Goal: Contribute content: Contribute content

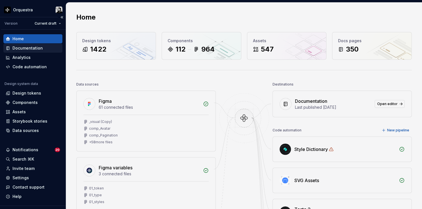
click at [27, 47] on div "Documentation" at bounding box center [27, 48] width 30 height 6
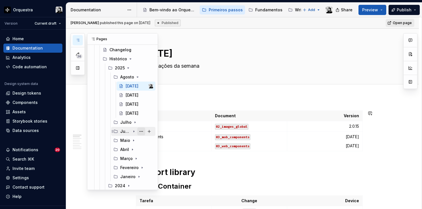
scroll to position [95, 0]
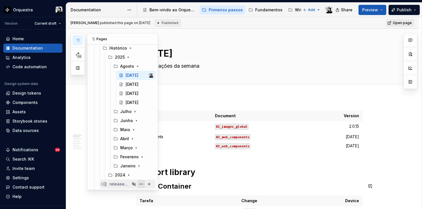
click at [140, 183] on button "Page tree" at bounding box center [141, 184] width 8 height 8
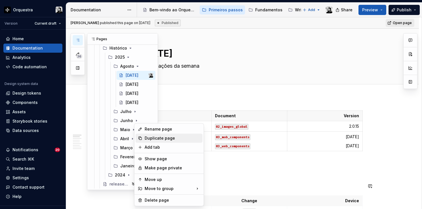
click at [167, 138] on div "Duplicate page" at bounding box center [173, 139] width 56 height 6
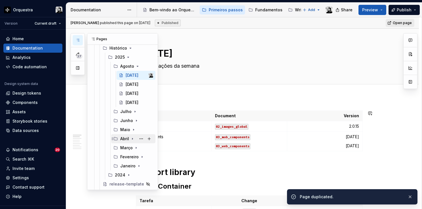
scroll to position [104, 0]
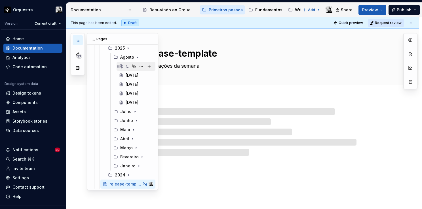
click at [129, 66] on div "release-template" at bounding box center [140, 66] width 28 height 8
click at [140, 65] on button "Page tree" at bounding box center [141, 66] width 8 height 8
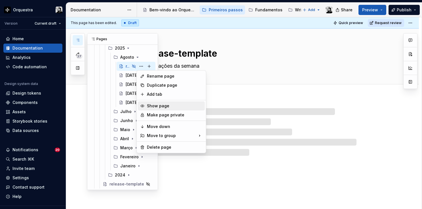
click at [165, 105] on div "Show page" at bounding box center [175, 106] width 56 height 6
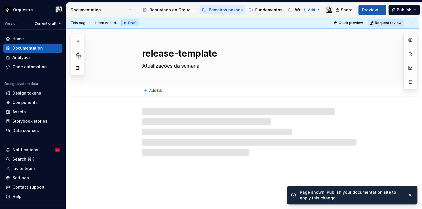
click at [181, 54] on textarea "release-template" at bounding box center [248, 54] width 214 height 14
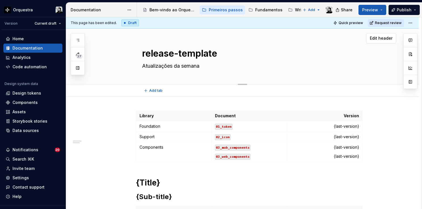
type textarea "*"
type textarea "29"
type textarea "*"
type textarea "29."
type textarea "*"
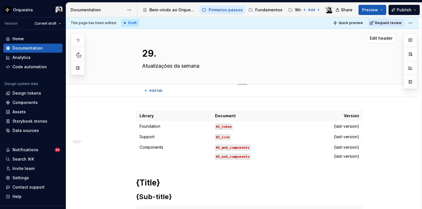
type textarea "29.0"
type textarea "*"
type textarea "29.08"
type textarea "*"
type textarea "29.08."
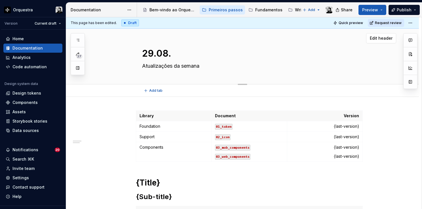
type textarea "*"
type textarea "29.08.2"
type textarea "*"
type textarea "[DATE]"
type textarea "*"
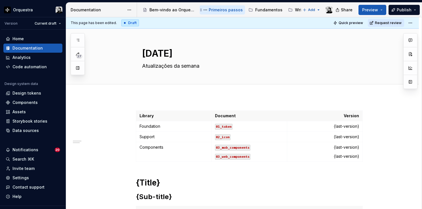
type textarea "[DATE]"
click at [239, 127] on p "01_token" at bounding box center [249, 127] width 68 height 6
type textarea "*"
drag, startPoint x: 235, startPoint y: 127, endPoint x: 222, endPoint y: 128, distance: 13.3
click at [222, 128] on p "01_token" at bounding box center [249, 127] width 68 height 6
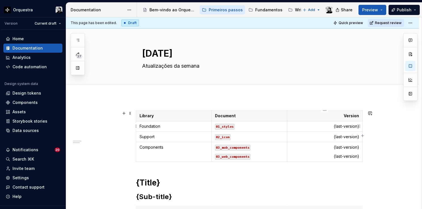
click at [349, 128] on p "{last-version}" at bounding box center [325, 127] width 68 height 6
click at [340, 140] on td "{last-version}" at bounding box center [324, 137] width 75 height 10
click at [345, 148] on p "{last-version}" at bounding box center [325, 148] width 68 height 6
click at [342, 154] on p "{last-version}" at bounding box center [325, 157] width 68 height 6
click at [256, 129] on p "01_styles" at bounding box center [249, 127] width 68 height 6
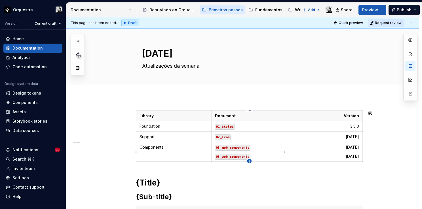
click at [249, 161] on icon "button" at bounding box center [249, 161] width 3 height 3
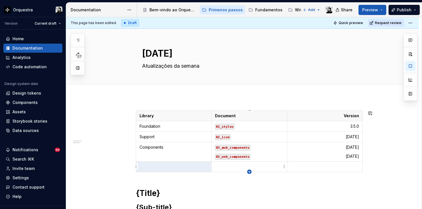
click at [250, 171] on icon "button" at bounding box center [249, 172] width 5 height 5
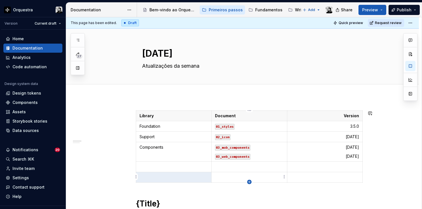
click at [250, 180] on icon "button" at bounding box center [249, 182] width 5 height 5
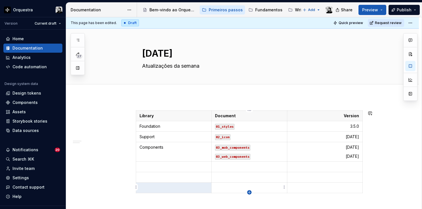
click at [249, 192] on icon "button" at bounding box center [249, 192] width 5 height 5
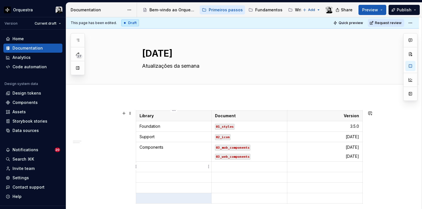
click at [152, 167] on p at bounding box center [174, 167] width 68 height 6
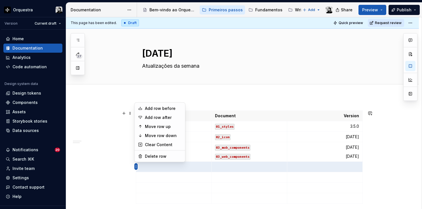
click at [136, 164] on html "Orquestra Version Current draft Home Documentation Analytics Code automation De…" at bounding box center [211, 104] width 422 height 209
click at [188, 167] on html "Orquestra Version Current draft Home Documentation Analytics Code automation De…" at bounding box center [211, 104] width 422 height 209
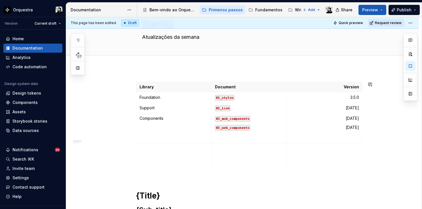
scroll to position [57, 0]
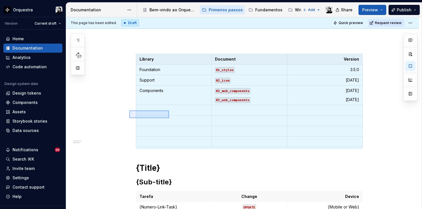
drag, startPoint x: 132, startPoint y: 110, endPoint x: 169, endPoint y: 118, distance: 38.3
click at [169, 118] on div "**********" at bounding box center [244, 113] width 356 height 192
click at [178, 113] on p at bounding box center [174, 111] width 68 height 6
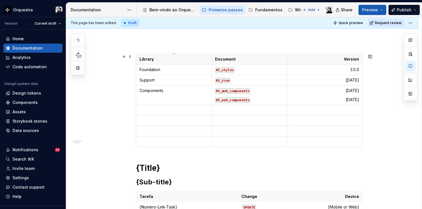
click at [136, 111] on html "Orquestra Version Current draft Home Documentation Analytics Code automation De…" at bounding box center [211, 104] width 422 height 209
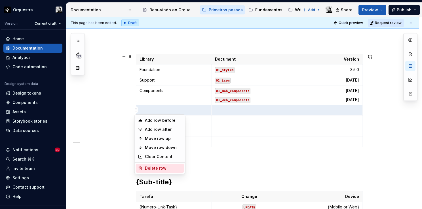
click at [153, 168] on div "Delete row" at bounding box center [163, 169] width 37 height 6
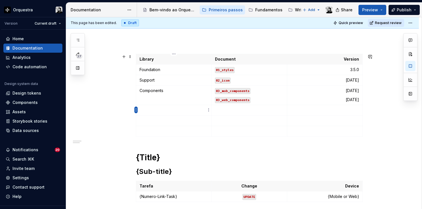
click at [135, 109] on html "Orquestra Version Current draft Home Documentation Analytics Code automation De…" at bounding box center [211, 104] width 422 height 209
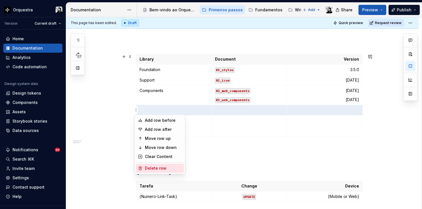
click at [146, 165] on div "Delete row" at bounding box center [160, 168] width 48 height 9
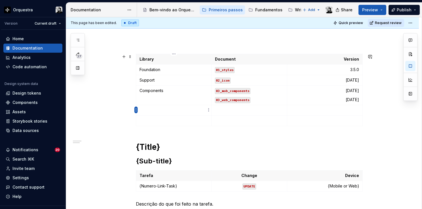
click at [135, 110] on html "Orquestra Version Current draft Home Documentation Analytics Code automation De…" at bounding box center [211, 104] width 422 height 209
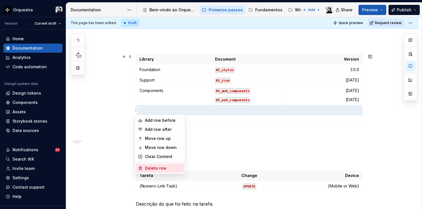
click at [147, 166] on div "Delete row" at bounding box center [163, 169] width 37 height 6
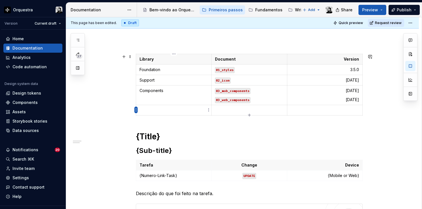
click at [137, 110] on html "Orquestra Version Current draft Home Documentation Analytics Code automation De…" at bounding box center [211, 104] width 422 height 209
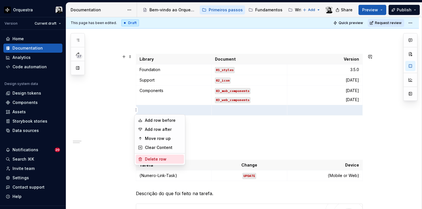
click at [145, 158] on div "Delete row" at bounding box center [163, 160] width 37 height 6
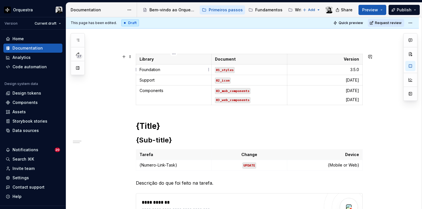
click at [193, 71] on p "Foundation" at bounding box center [174, 70] width 68 height 6
click at [136, 70] on html "Orquestra Version Current draft Home Documentation Analytics Code automation De…" at bounding box center [211, 104] width 422 height 209
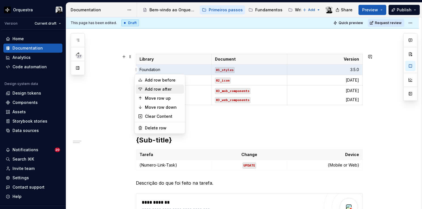
click at [153, 90] on div "Add row after" at bounding box center [163, 90] width 37 height 6
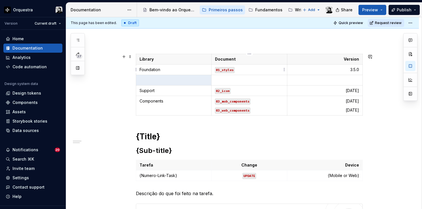
click at [231, 70] on code "01_styles" at bounding box center [225, 70] width 20 height 6
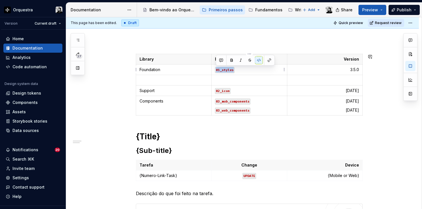
copy code "01_styles"
click at [239, 81] on p at bounding box center [249, 80] width 68 height 6
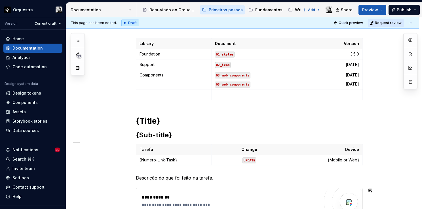
scroll to position [51, 0]
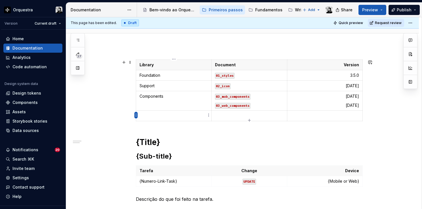
click at [136, 116] on html "Orquestra Version Current draft Home Documentation Analytics Code automation De…" at bounding box center [211, 104] width 422 height 209
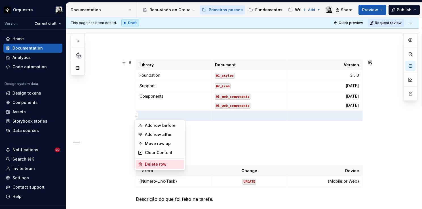
click at [153, 162] on div "Delete row" at bounding box center [163, 165] width 37 height 6
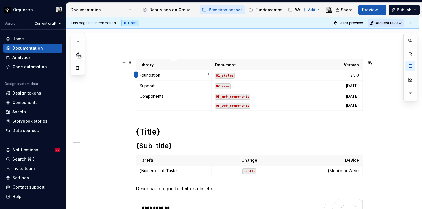
click at [136, 75] on html "Orquestra Version Current draft Home Documentation Analytics Code automation De…" at bounding box center [211, 104] width 422 height 209
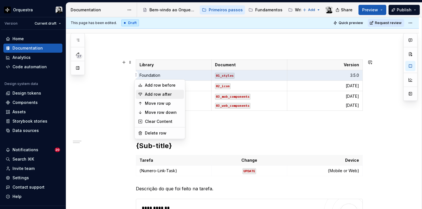
click at [151, 95] on div "Add row after" at bounding box center [163, 95] width 37 height 6
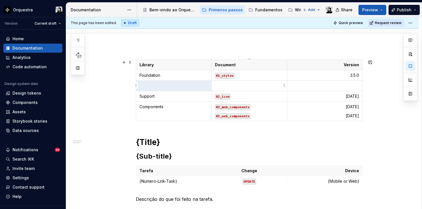
click at [226, 83] on p at bounding box center [249, 86] width 68 height 6
click at [230, 77] on code "01_styles" at bounding box center [225, 76] width 20 height 6
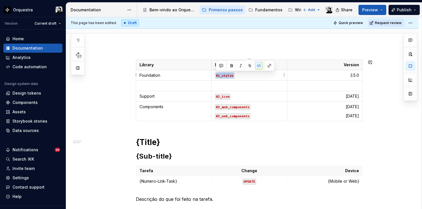
copy code "01_styles"
click at [234, 85] on p at bounding box center [249, 86] width 68 height 6
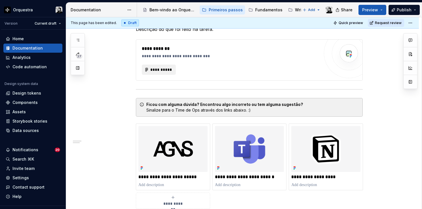
scroll to position [0, 0]
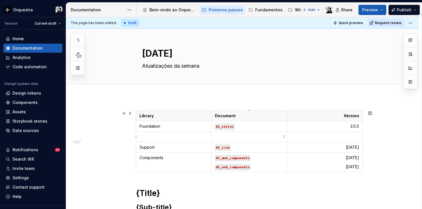
click at [230, 137] on p at bounding box center [249, 137] width 68 height 6
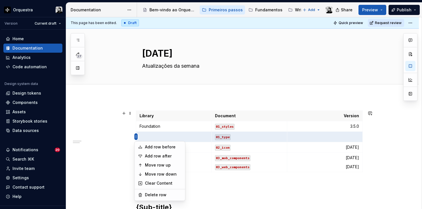
click at [134, 136] on html "Orquestra Version Current draft Home Documentation Analytics Code automation De…" at bounding box center [211, 104] width 422 height 209
click at [150, 156] on div "Add row after" at bounding box center [163, 156] width 37 height 6
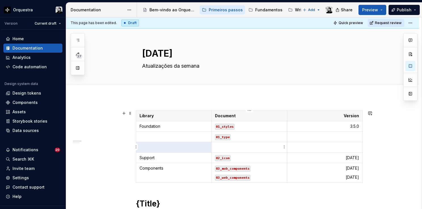
click at [226, 145] on p at bounding box center [249, 148] width 68 height 6
click at [341, 136] on p at bounding box center [325, 137] width 68 height 6
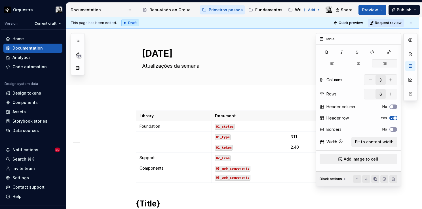
click at [389, 66] on button "button" at bounding box center [384, 64] width 25 height 8
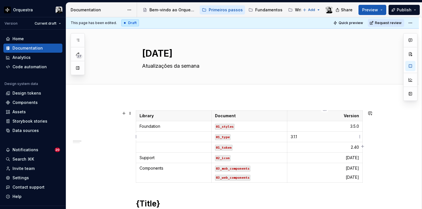
click at [301, 136] on p "3.1.1" at bounding box center [325, 137] width 68 height 6
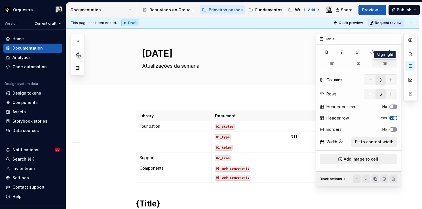
click at [389, 64] on button "button" at bounding box center [384, 64] width 25 height 8
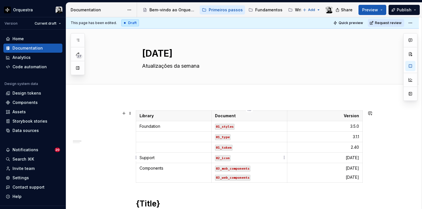
click at [242, 155] on p "02_icon" at bounding box center [249, 158] width 68 height 6
click at [136, 157] on html "Orquestra Version Current draft Home Documentation Analytics Code automation De…" at bounding box center [211, 104] width 422 height 209
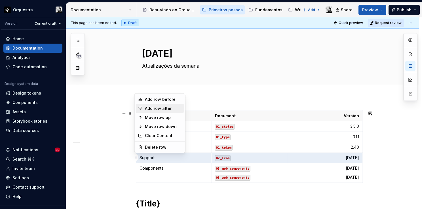
click at [156, 109] on div "Add row after" at bounding box center [163, 109] width 37 height 6
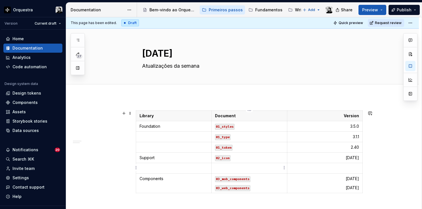
click at [227, 169] on p at bounding box center [249, 169] width 68 height 6
click at [226, 157] on code "02_icon" at bounding box center [223, 158] width 16 height 6
copy code "02_icon"
click at [230, 169] on p at bounding box center [249, 169] width 68 height 6
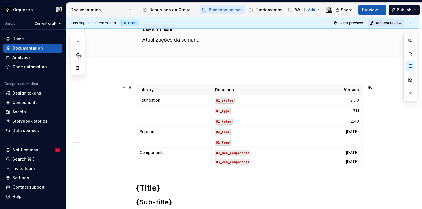
scroll to position [57, 0]
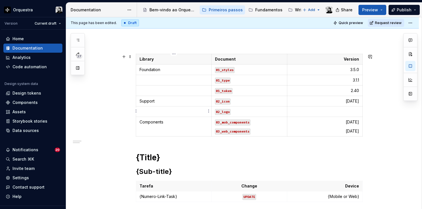
click at [182, 111] on p at bounding box center [174, 112] width 68 height 6
click at [136, 111] on html "Orquestra Version Current draft Home Documentation Analytics Code automation De…" at bounding box center [211, 104] width 422 height 209
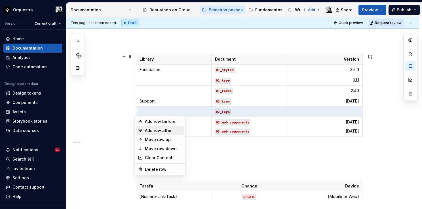
click at [150, 129] on div "Add row after" at bounding box center [163, 131] width 37 height 6
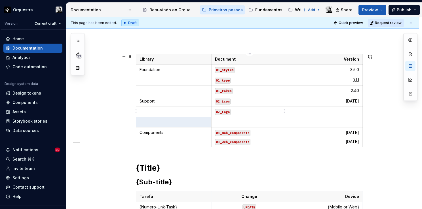
click at [226, 112] on code "02_logo" at bounding box center [223, 112] width 16 height 6
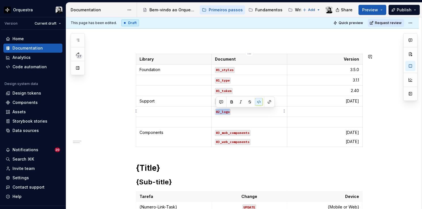
copy code "02_logo"
click at [230, 120] on p at bounding box center [249, 122] width 68 height 6
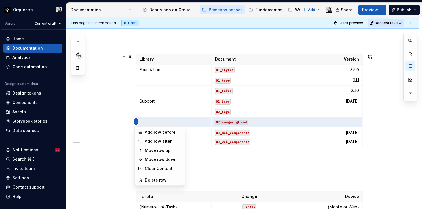
click at [135, 122] on html "Orquestra Version Current draft Home Documentation Analytics Code automation De…" at bounding box center [211, 104] width 422 height 209
click at [153, 141] on div "Add row after" at bounding box center [163, 142] width 37 height 6
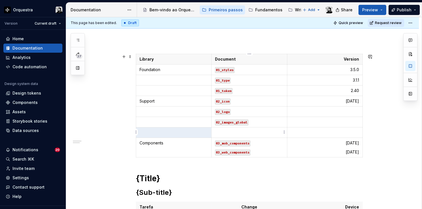
click at [222, 131] on p at bounding box center [249, 133] width 68 height 6
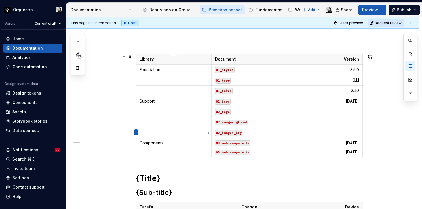
click at [137, 131] on html "Orquestra Version Current draft Home Documentation Analytics Code automation De…" at bounding box center [211, 104] width 422 height 209
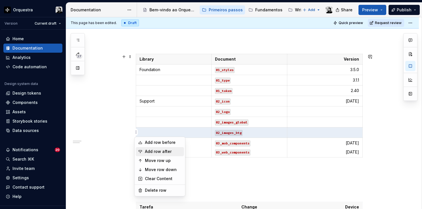
click at [150, 151] on div "Add row after" at bounding box center [163, 152] width 37 height 6
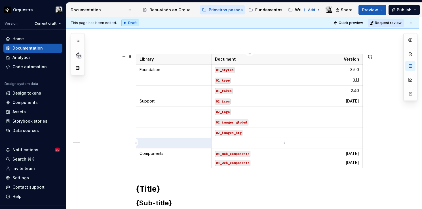
click at [239, 143] on p at bounding box center [249, 143] width 68 height 6
click at [136, 140] on html "Orquestra Version Current draft Home Documentation Analytics Code automation De…" at bounding box center [211, 104] width 422 height 209
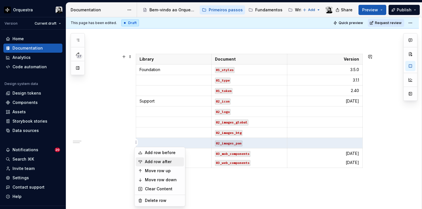
click at [146, 159] on div "Add row after" at bounding box center [163, 162] width 37 height 6
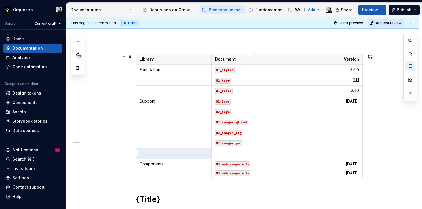
click at [241, 151] on p at bounding box center [249, 154] width 68 height 6
click at [349, 110] on p at bounding box center [325, 112] width 68 height 6
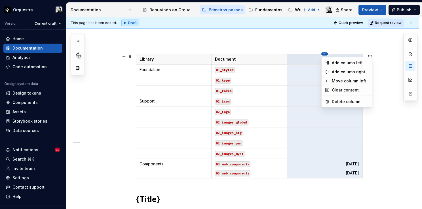
click at [326, 54] on html "Orquestra Version Current draft Home Documentation Analytics Code automation De…" at bounding box center [211, 104] width 422 height 209
click at [410, 66] on div at bounding box center [410, 67] width 14 height 68
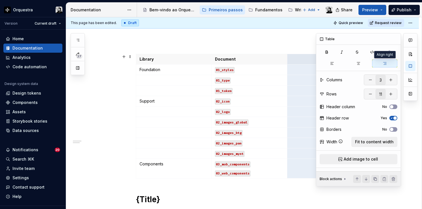
click at [384, 63] on icon "button" at bounding box center [385, 63] width 5 height 5
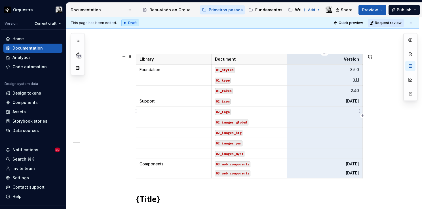
click at [309, 109] on p at bounding box center [325, 112] width 68 height 6
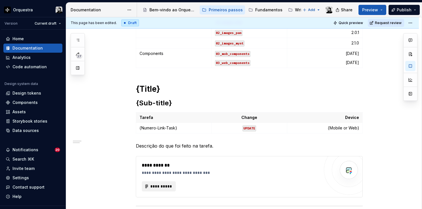
scroll to position [170, 0]
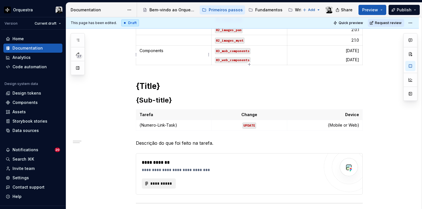
click at [156, 85] on h1 "{Title}" at bounding box center [249, 86] width 227 height 10
click at [174, 102] on h2 "{Sub-title}" at bounding box center [249, 100] width 227 height 9
click at [173, 126] on p "{Numero-Link-Task}" at bounding box center [174, 126] width 68 height 6
click at [249, 123] on code "UPDATE" at bounding box center [250, 126] width 14 height 6
click at [345, 124] on p "{Mobile or Web}" at bounding box center [325, 126] width 68 height 6
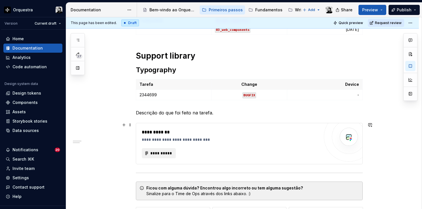
scroll to position [199, 0]
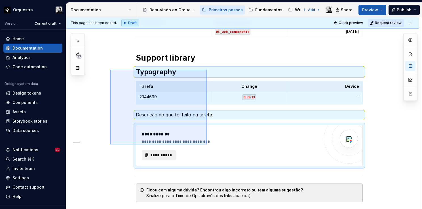
drag, startPoint x: 110, startPoint y: 70, endPoint x: 207, endPoint y: 145, distance: 122.9
click at [207, 145] on div "**********" at bounding box center [244, 113] width 356 height 192
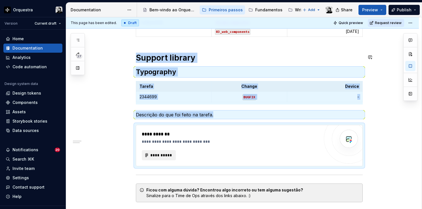
copy div "Support library Typography Tarefa Change Device 2344699 BUGFIX - Descrição do q…"
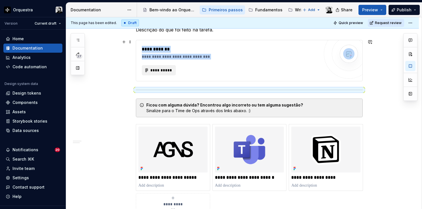
click at [238, 79] on div "**********" at bounding box center [249, 60] width 226 height 41
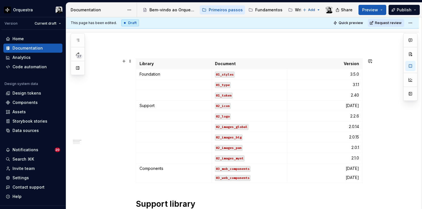
scroll to position [137, 0]
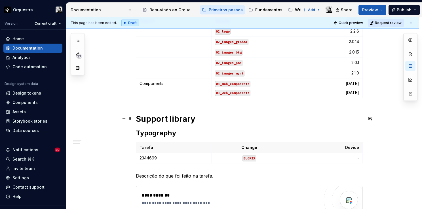
click at [158, 120] on h1 "Support library" at bounding box center [249, 119] width 227 height 10
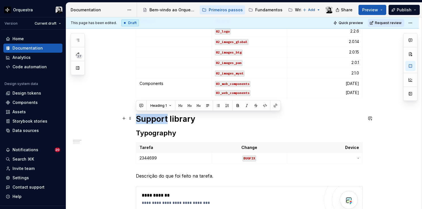
drag, startPoint x: 152, startPoint y: 117, endPoint x: 134, endPoint y: 118, distance: 17.6
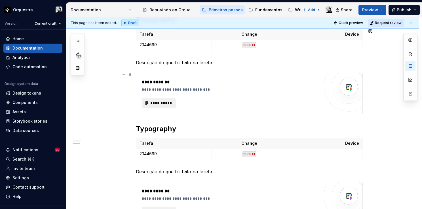
scroll to position [279, 0]
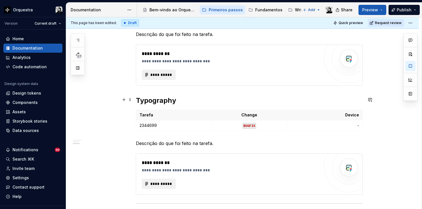
click at [152, 102] on h2 "Typography" at bounding box center [249, 100] width 227 height 9
click at [172, 31] on p "Descrição do que foi feito na tarefa." at bounding box center [249, 34] width 227 height 7
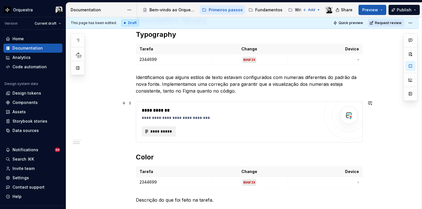
scroll to position [321, 0]
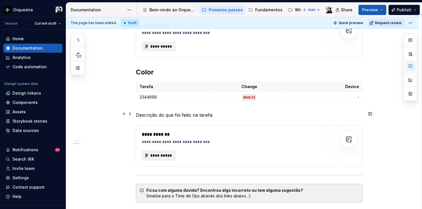
click at [163, 113] on p "Descrição do que foi feito na tarefa." at bounding box center [249, 115] width 227 height 7
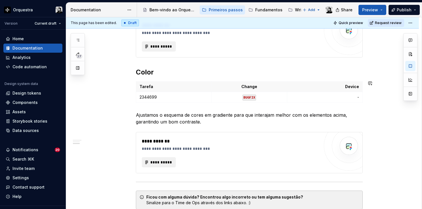
click at [151, 106] on div "**********" at bounding box center [249, 46] width 227 height 513
click at [173, 96] on p "2344699" at bounding box center [174, 97] width 68 height 6
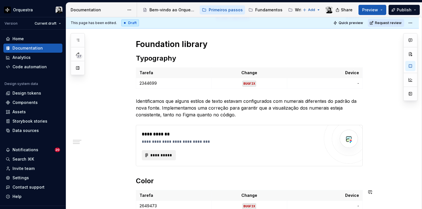
scroll to position [208, 0]
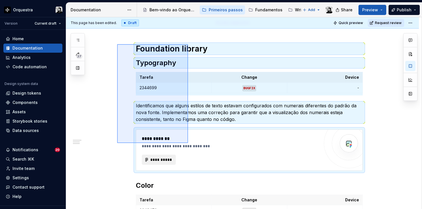
drag, startPoint x: 117, startPoint y: 44, endPoint x: 188, endPoint y: 143, distance: 121.8
click at [188, 143] on div "**********" at bounding box center [244, 113] width 356 height 192
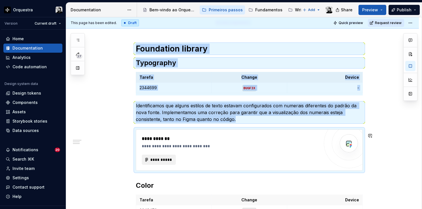
copy div "Library Document Version Foundation 01_styles 3.5.0 01_type 3.1.1 01_token 2.40…"
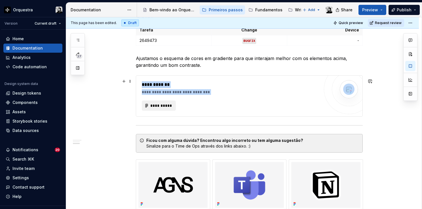
click at [290, 109] on div "**********" at bounding box center [231, 106] width 178 height 10
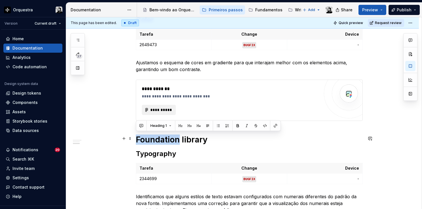
drag, startPoint x: 178, startPoint y: 138, endPoint x: 134, endPoint y: 136, distance: 44.3
click at [134, 136] on div "**********" at bounding box center [242, 91] width 353 height 737
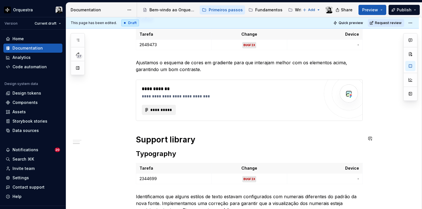
click at [155, 146] on div "**********" at bounding box center [249, 64] width 227 height 654
click at [162, 177] on p "2344699" at bounding box center [174, 179] width 68 height 6
click at [255, 180] on code "BUGFIX" at bounding box center [250, 179] width 14 height 6
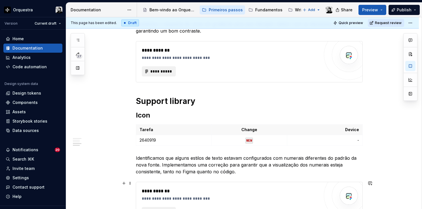
scroll to position [459, 0]
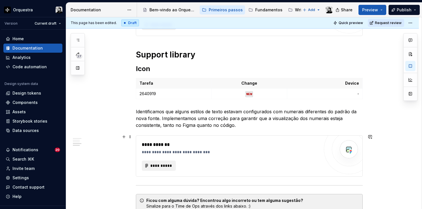
click at [193, 118] on p "Identificamos que alguns estilos de texto estavam configurados com numerais dif…" at bounding box center [249, 118] width 227 height 20
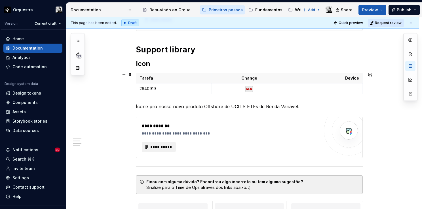
scroll to position [430, 0]
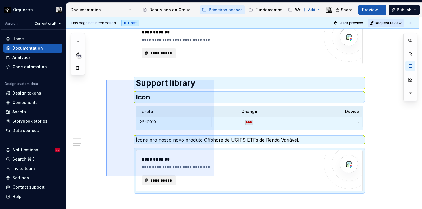
drag, startPoint x: 106, startPoint y: 80, endPoint x: 214, endPoint y: 176, distance: 145.1
click at [214, 176] on div "**********" at bounding box center [244, 113] width 356 height 192
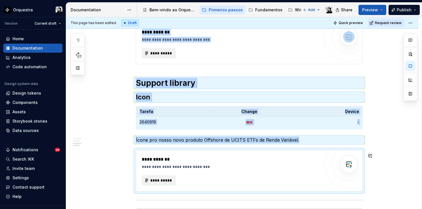
copy div "**********"
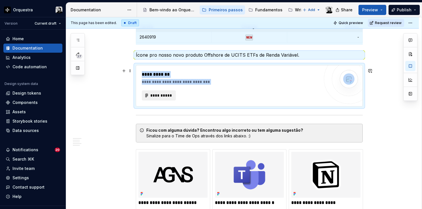
click at [229, 100] on div "**********" at bounding box center [249, 86] width 226 height 41
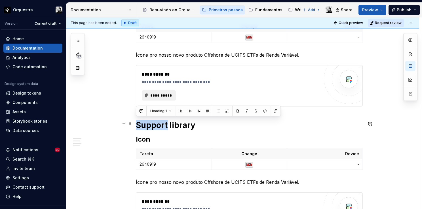
drag, startPoint x: 167, startPoint y: 125, endPoint x: 138, endPoint y: 122, distance: 28.9
click at [138, 122] on h1 "Support library" at bounding box center [249, 125] width 227 height 10
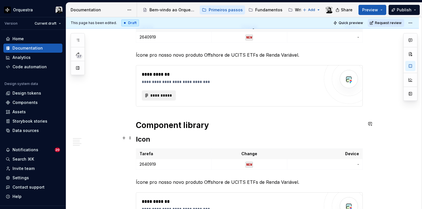
click at [154, 138] on h2 "Icon" at bounding box center [249, 139] width 227 height 9
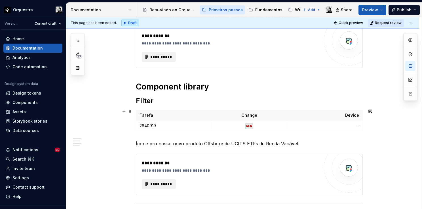
scroll to position [601, 0]
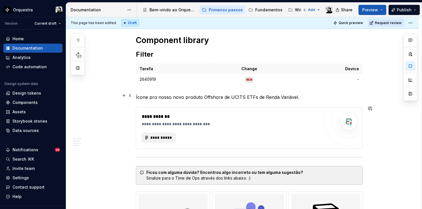
click at [188, 97] on p "Ícone pro nosso novo produto Offshore de UCITS ETFs de Renda Variável." at bounding box center [249, 97] width 227 height 7
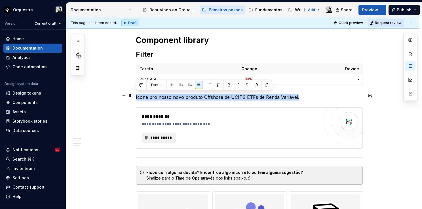
click at [207, 97] on p "Ícone pro nosso novo produto Offshore de UCITS ETFs de Renda Variável." at bounding box center [249, 97] width 227 height 7
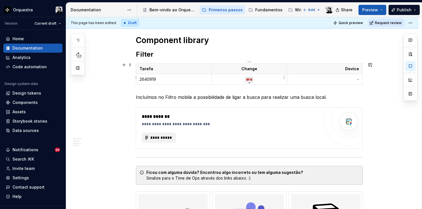
click at [252, 79] on code "NEW" at bounding box center [249, 80] width 8 height 6
click at [344, 79] on p "-" at bounding box center [325, 80] width 68 height 6
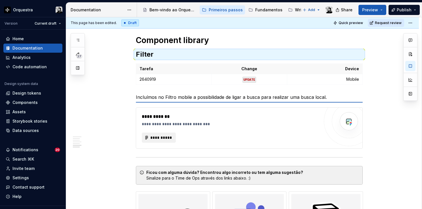
scroll to position [587, 0]
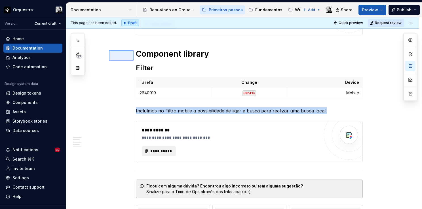
drag, startPoint x: 109, startPoint y: 50, endPoint x: 127, endPoint y: 60, distance: 20.9
click at [127, 60] on div "**********" at bounding box center [244, 113] width 356 height 192
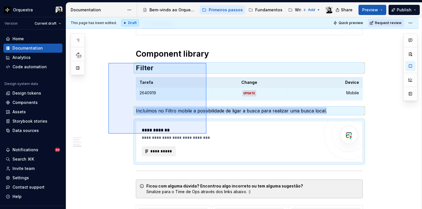
drag, startPoint x: 108, startPoint y: 63, endPoint x: 207, endPoint y: 134, distance: 121.1
click at [207, 134] on div "**********" at bounding box center [244, 113] width 356 height 192
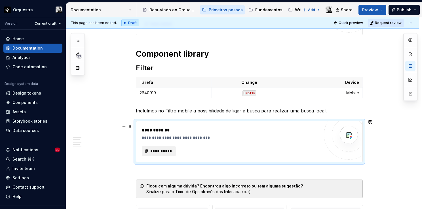
click at [241, 136] on div "**********" at bounding box center [231, 134] width 178 height 14
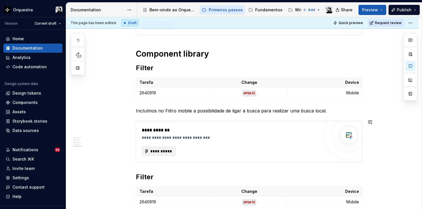
click at [151, 173] on h2 "Filter" at bounding box center [249, 177] width 227 height 9
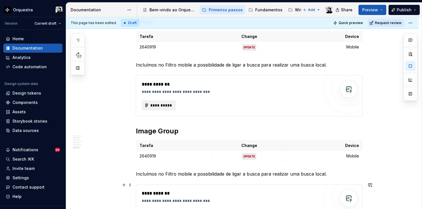
scroll to position [672, 0]
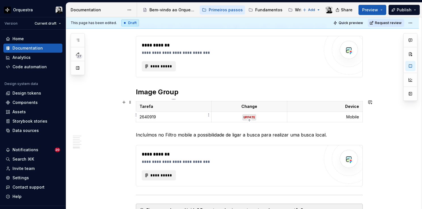
click at [164, 115] on p "2640919" at bounding box center [174, 117] width 68 height 6
click at [158, 115] on p "2640587 2640588" at bounding box center [174, 117] width 68 height 6
click at [327, 116] on p "Mobile" at bounding box center [325, 117] width 68 height 6
click at [357, 114] on p "Mobile" at bounding box center [325, 117] width 68 height 6
click at [163, 134] on p "Incluímos no Filtro mobile a possibilidade de ligar a busca para realizar uma b…" at bounding box center [249, 135] width 227 height 7
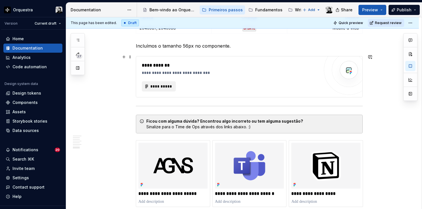
scroll to position [729, 0]
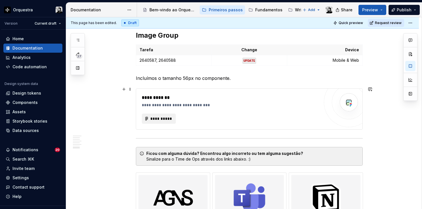
click at [289, 103] on div "**********" at bounding box center [231, 105] width 178 height 6
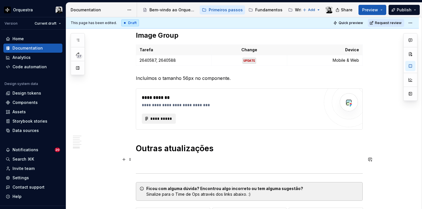
click at [152, 160] on p at bounding box center [249, 161] width 227 height 7
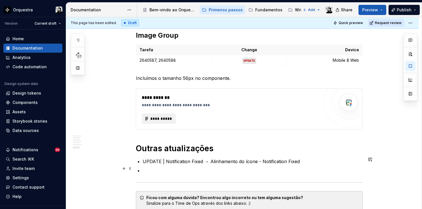
click at [165, 167] on p at bounding box center [253, 170] width 220 height 7
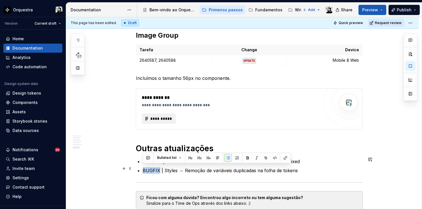
drag, startPoint x: 159, startPoint y: 167, endPoint x: 143, endPoint y: 167, distance: 15.3
click at [143, 167] on p "BUGFIX | Styles → Remoção de variáveis duplicadas na folha de tokens" at bounding box center [253, 170] width 220 height 7
click at [272, 159] on button "button" at bounding box center [275, 158] width 8 height 8
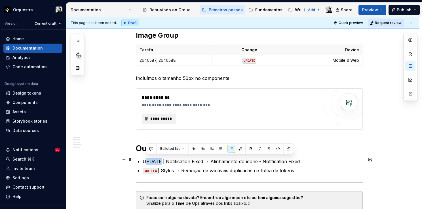
drag, startPoint x: 159, startPoint y: 158, endPoint x: 145, endPoint y: 158, distance: 14.2
click at [145, 158] on p "UPDATE | Notification Fixed → Alinhamento do ícone - Notification Fixed" at bounding box center [253, 161] width 220 height 7
drag, startPoint x: 143, startPoint y: 158, endPoint x: 160, endPoint y: 159, distance: 16.5
click at [160, 159] on p "UPDATE | Notification Fixed → Alinhamento do ícone - Notification Fixed" at bounding box center [253, 161] width 220 height 7
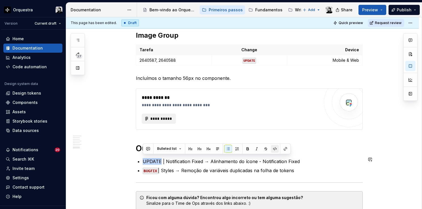
click at [273, 147] on button "button" at bounding box center [275, 149] width 8 height 8
click at [186, 163] on ul "UPDATE | Notification Fixed → Alinhamento do ícone - Notification Fixed BUGFIX …" at bounding box center [253, 166] width 220 height 16
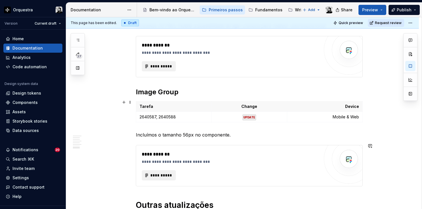
scroll to position [644, 0]
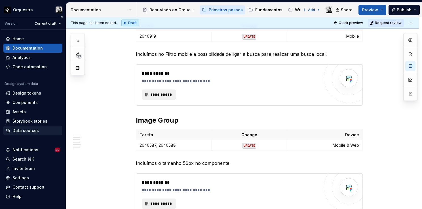
click at [26, 132] on div "Data sources" at bounding box center [25, 131] width 26 height 6
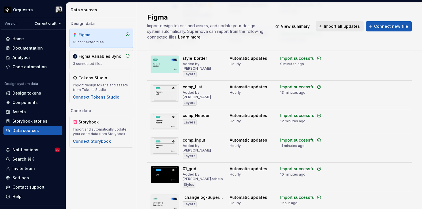
scroll to position [993, 0]
click at [375, 204] on div "Import updates" at bounding box center [383, 206] width 26 height 5
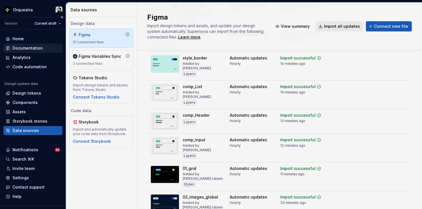
click at [22, 46] on div "Documentation" at bounding box center [27, 48] width 30 height 6
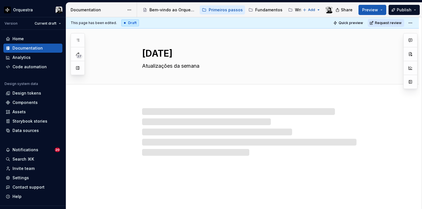
type textarea "*"
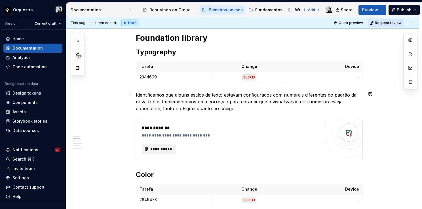
scroll to position [227, 0]
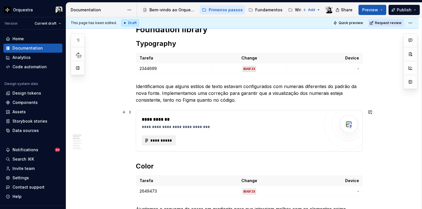
click at [186, 128] on div "**********" at bounding box center [231, 127] width 178 height 6
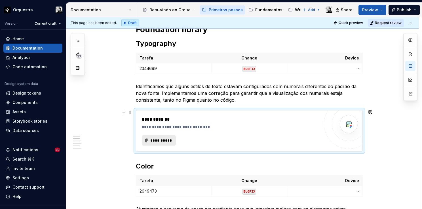
click at [166, 136] on button "**********" at bounding box center [159, 141] width 34 height 10
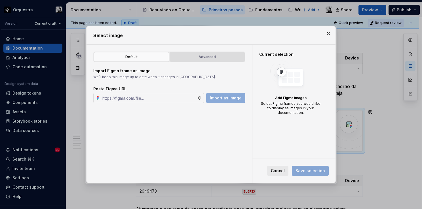
click at [199, 61] on button "Advanced" at bounding box center [207, 57] width 75 height 10
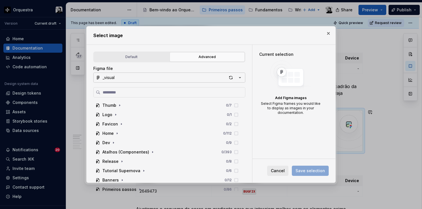
click at [190, 77] on button "_visual" at bounding box center [169, 78] width 152 height 10
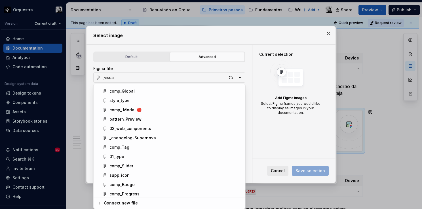
scroll to position [426, 0]
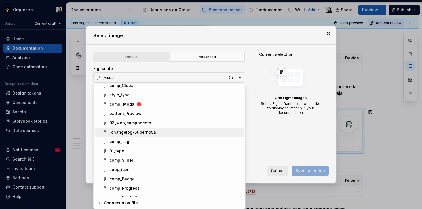
click at [131, 133] on div "_changelog-Supernova" at bounding box center [133, 133] width 47 height 6
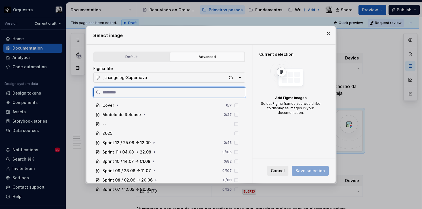
click at [165, 92] on input "search" at bounding box center [172, 93] width 145 height 6
paste input "**********"
type input "**********"
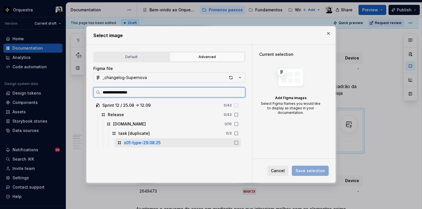
click at [170, 144] on div "s01-type-29.08.25" at bounding box center [178, 142] width 126 height 9
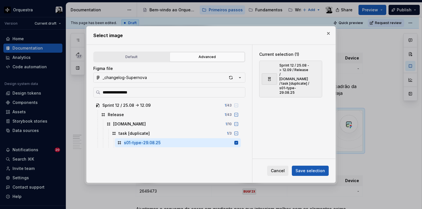
click at [303, 172] on span "Save selection" at bounding box center [311, 171] width 30 height 6
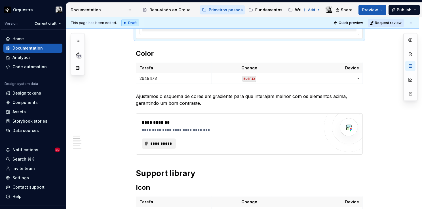
type textarea "*"
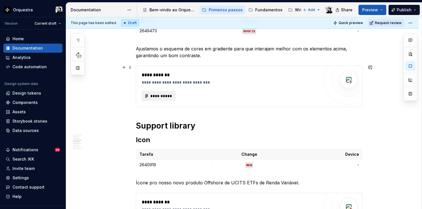
scroll to position [482, 0]
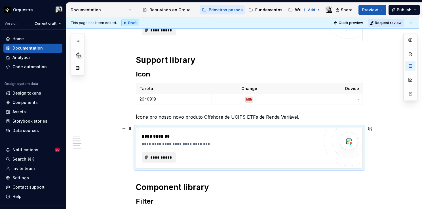
click at [198, 144] on div "**********" at bounding box center [231, 144] width 178 height 6
click at [161, 156] on span "**********" at bounding box center [161, 158] width 22 height 6
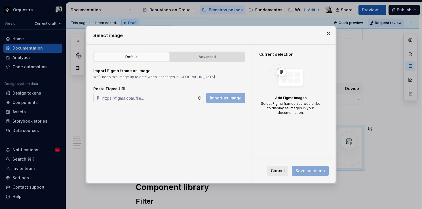
click at [217, 55] on div "Advanced" at bounding box center [207, 57] width 71 height 6
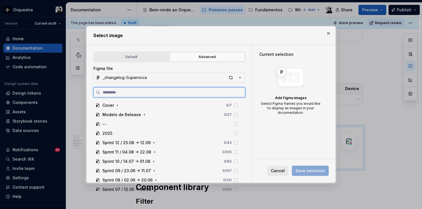
click at [142, 90] on input "search" at bounding box center [172, 93] width 145 height 6
paste input "**********"
type input "**********"
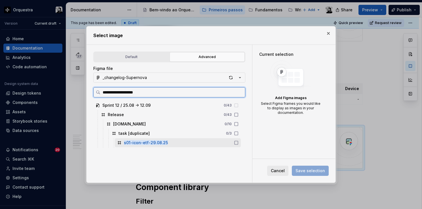
click at [167, 144] on div "s01-icon-etf-29.08.25" at bounding box center [178, 142] width 126 height 9
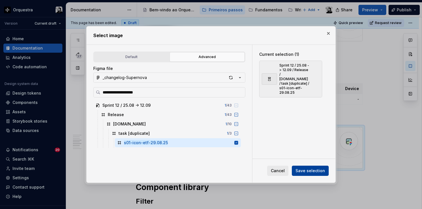
click at [308, 171] on span "Save selection" at bounding box center [311, 171] width 30 height 6
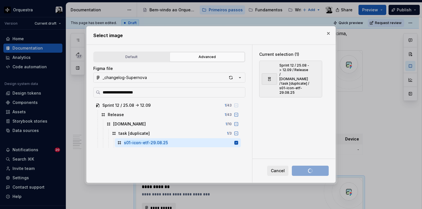
scroll to position [533, 0]
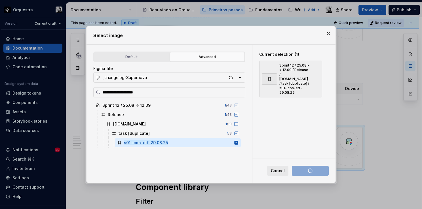
type textarea "*"
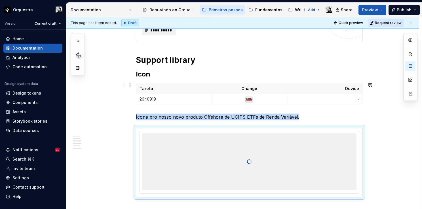
scroll to position [448, 0]
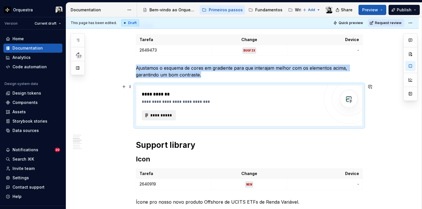
click at [219, 102] on div "**********" at bounding box center [231, 102] width 178 height 6
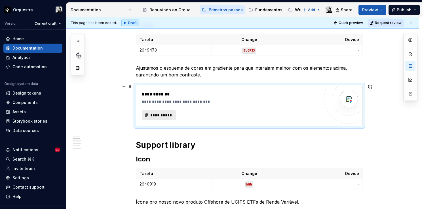
click at [169, 110] on button "**********" at bounding box center [159, 115] width 34 height 10
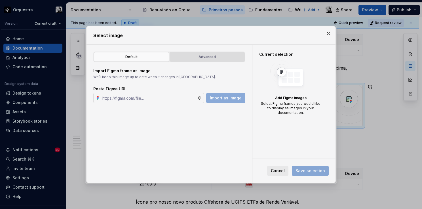
click at [202, 54] on button "Advanced" at bounding box center [207, 57] width 75 height 10
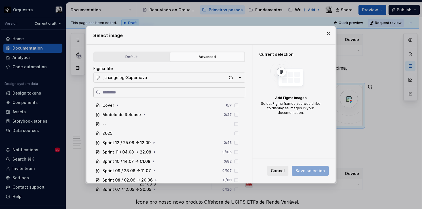
click at [146, 90] on input "search" at bounding box center [172, 93] width 145 height 6
paste input "**********"
type input "**********"
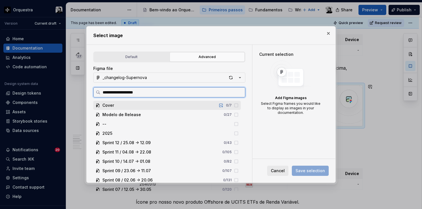
type textarea "*"
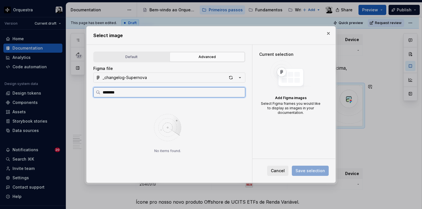
type input "********"
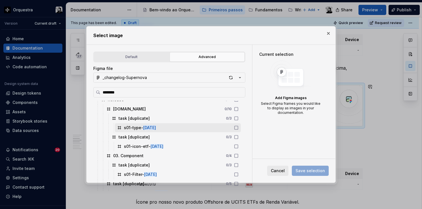
scroll to position [22, 0]
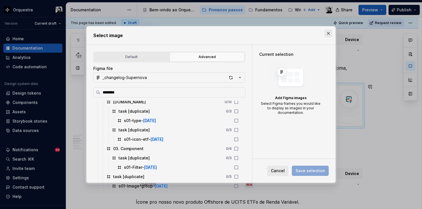
click at [329, 33] on button "button" at bounding box center [329, 34] width 8 height 8
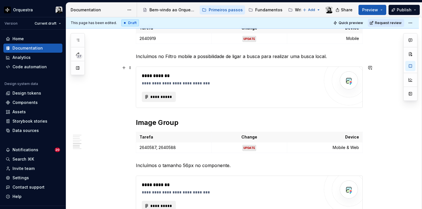
scroll to position [816, 0]
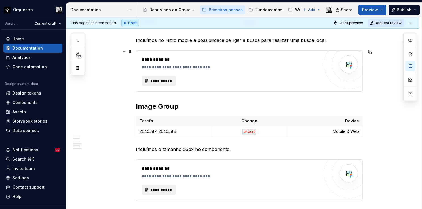
click at [212, 76] on div "**********" at bounding box center [231, 81] width 178 height 10
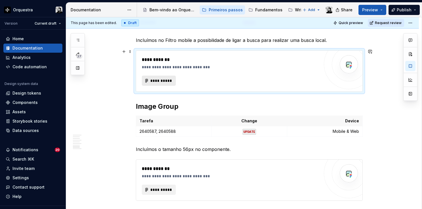
click at [166, 80] on span "**********" at bounding box center [161, 81] width 22 height 6
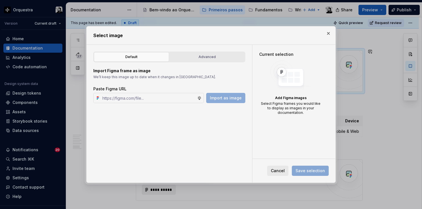
type textarea "*"
click at [204, 59] on div "Advanced" at bounding box center [207, 57] width 71 height 6
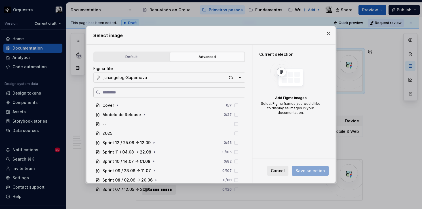
click at [145, 96] on label at bounding box center [169, 92] width 152 height 10
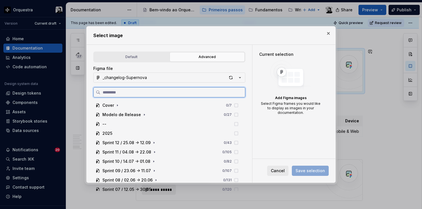
click at [145, 95] on input "search" at bounding box center [172, 93] width 145 height 6
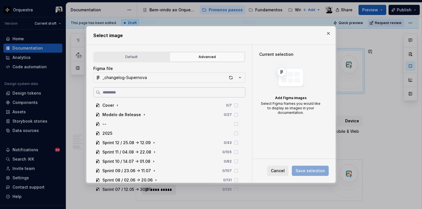
click at [184, 88] on label at bounding box center [169, 92] width 152 height 10
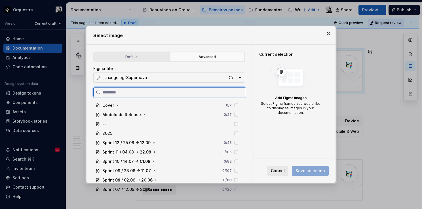
click at [184, 90] on input "search" at bounding box center [172, 93] width 145 height 6
paste input "**********"
type input "**********"
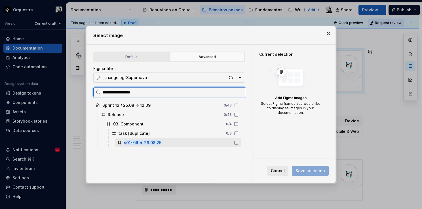
click at [191, 143] on div "s01-Filter-29.08.25" at bounding box center [178, 142] width 126 height 9
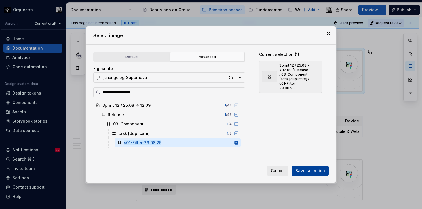
click at [315, 172] on span "Save selection" at bounding box center [311, 171] width 30 height 6
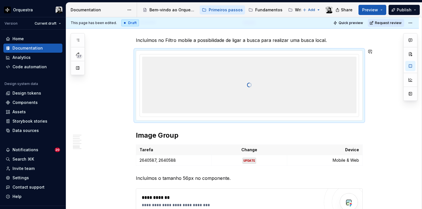
type textarea "*"
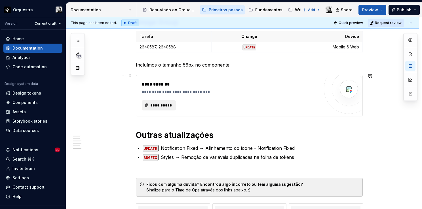
click at [220, 100] on div "**********" at bounding box center [231, 105] width 178 height 10
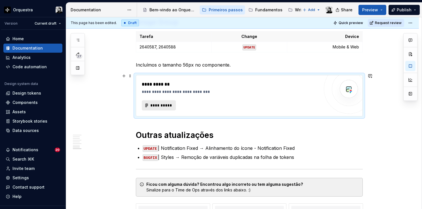
click at [169, 103] on span "**********" at bounding box center [161, 106] width 22 height 6
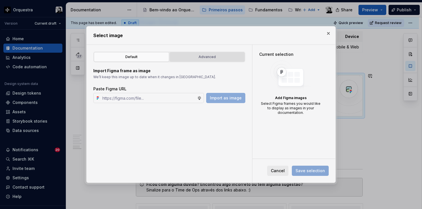
click at [211, 61] on button "Advanced" at bounding box center [207, 57] width 75 height 10
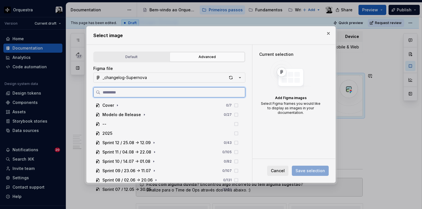
click at [164, 92] on input "search" at bounding box center [172, 93] width 145 height 6
paste input "**********"
type input "**********"
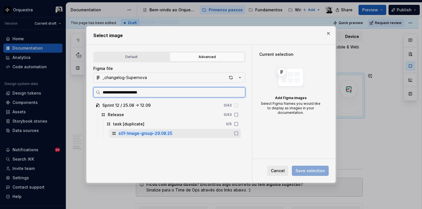
click at [173, 134] on div "s01-Image-group-29.08.25" at bounding box center [175, 133] width 131 height 9
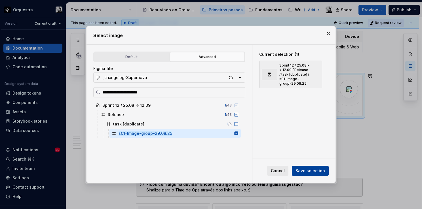
click at [310, 173] on span "Save selection" at bounding box center [311, 171] width 30 height 6
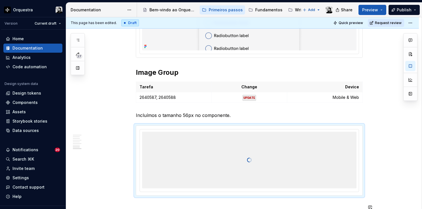
scroll to position [980, 0]
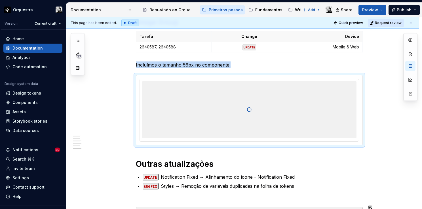
type textarea "*"
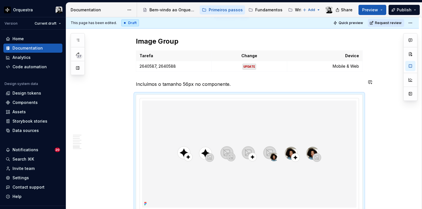
scroll to position [951, 0]
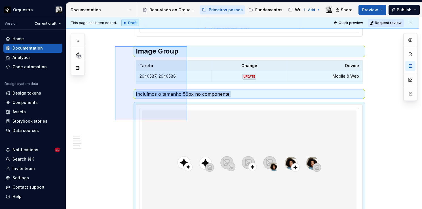
drag, startPoint x: 115, startPoint y: 46, endPoint x: 187, endPoint y: 121, distance: 103.7
click at [187, 121] on div "**********" at bounding box center [244, 113] width 356 height 192
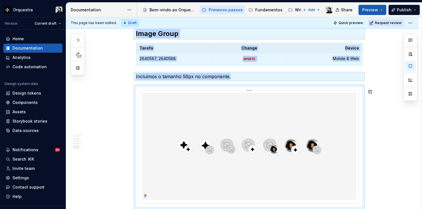
copy div "Image Group Tarefa Change Device 2640587, 2640588 UPDATE Mobile & Web Incluímos…"
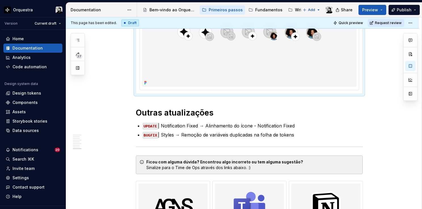
click at [351, 83] on img at bounding box center [249, 33] width 214 height 107
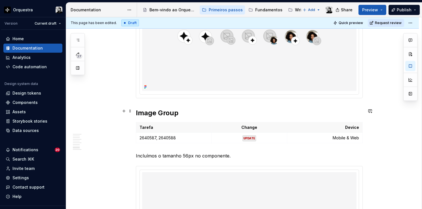
click at [177, 111] on h2 "Image Group" at bounding box center [249, 113] width 227 height 9
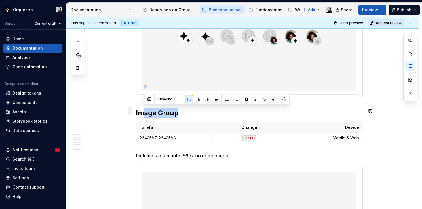
drag, startPoint x: 180, startPoint y: 110, endPoint x: 132, endPoint y: 111, distance: 48.8
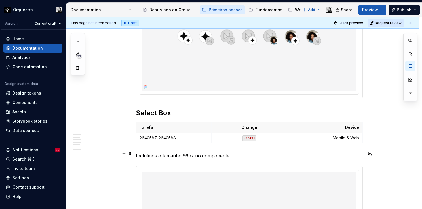
click at [185, 153] on p "Incluímos o tamanho 56px no componente." at bounding box center [249, 156] width 227 height 7
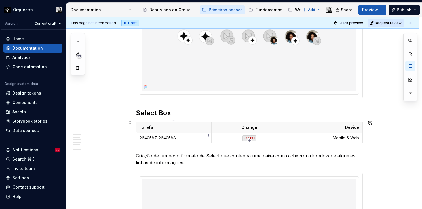
click at [178, 136] on p "2640587, 2640588" at bounding box center [174, 138] width 68 height 6
click at [256, 135] on p "UPDATE" at bounding box center [249, 138] width 68 height 6
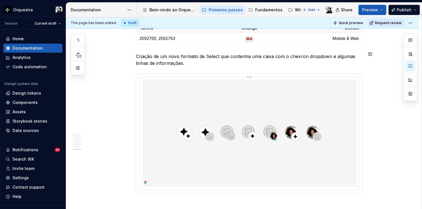
scroll to position [1191, 0]
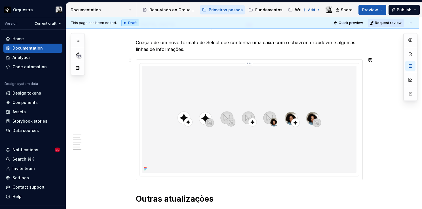
click at [249, 60] on html "Orquestra Version Current draft Home Documentation Analytics Code automation De…" at bounding box center [211, 104] width 422 height 209
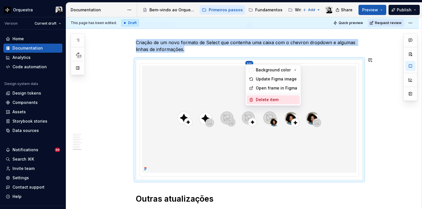
click at [263, 99] on div "Delete item" at bounding box center [277, 100] width 42 height 6
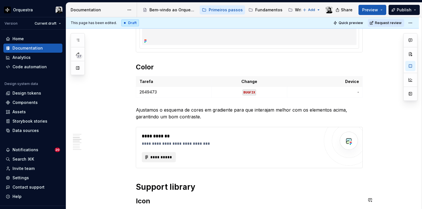
scroll to position [397, 0]
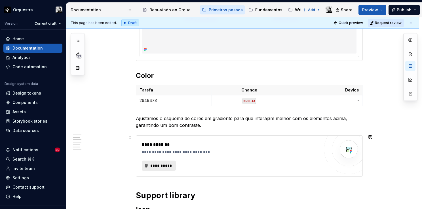
click at [148, 165] on button "**********" at bounding box center [159, 166] width 34 height 10
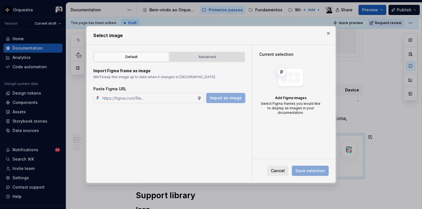
click at [211, 54] on div "Advanced" at bounding box center [207, 57] width 71 height 6
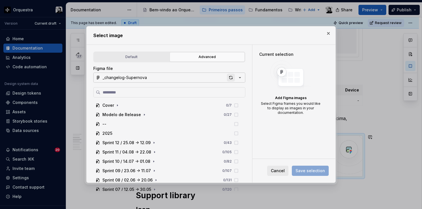
click at [228, 77] on div "button" at bounding box center [231, 78] width 8 height 8
type textarea "*"
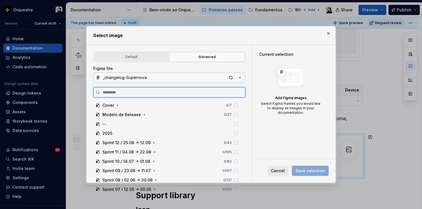
click at [161, 94] on input "search" at bounding box center [172, 93] width 145 height 6
click at [138, 94] on input "search" at bounding box center [172, 93] width 145 height 6
paste input "**********"
type input "**********"
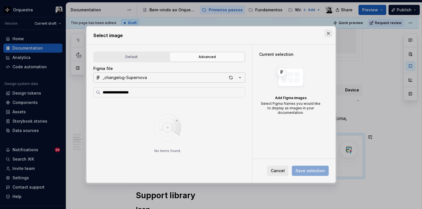
click at [327, 32] on button "button" at bounding box center [329, 34] width 8 height 8
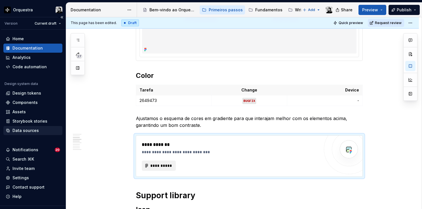
click at [24, 129] on div "Data sources" at bounding box center [25, 131] width 26 height 6
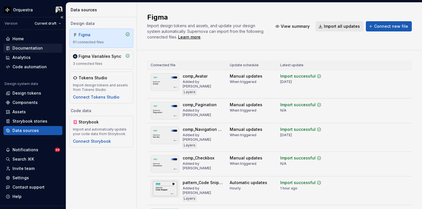
click at [30, 49] on div "Documentation" at bounding box center [27, 48] width 30 height 6
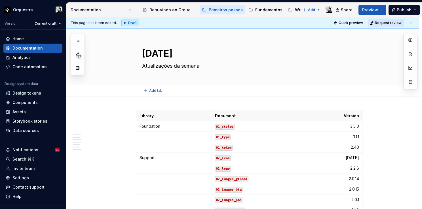
type textarea "*"
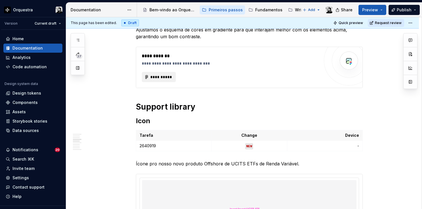
scroll to position [511, 0]
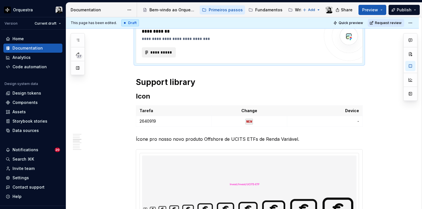
click at [216, 50] on div "**********" at bounding box center [231, 52] width 178 height 10
click at [168, 50] on span "**********" at bounding box center [161, 53] width 22 height 6
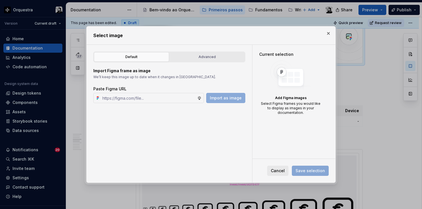
click at [201, 50] on div "Default Advanced Import Figma frame as image We’ll keep this image up to date w…" at bounding box center [170, 114] width 166 height 138
click at [200, 55] on div "Advanced" at bounding box center [207, 57] width 71 height 6
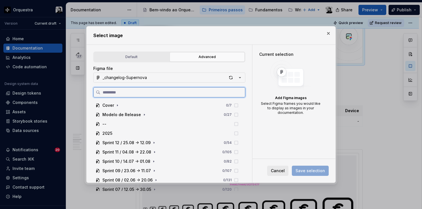
click at [153, 91] on input "search" at bounding box center [172, 93] width 145 height 6
paste input "**********"
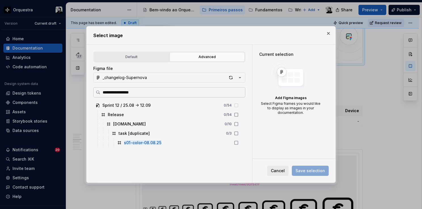
click at [125, 90] on input "**********" at bounding box center [172, 93] width 145 height 6
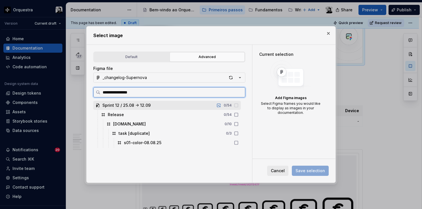
type input "**********"
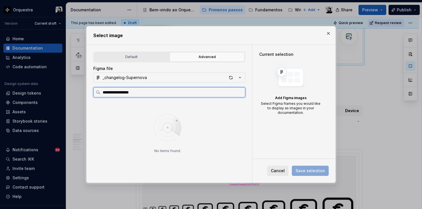
click at [144, 95] on input "**********" at bounding box center [172, 93] width 145 height 6
click at [168, 94] on input "**********" at bounding box center [172, 93] width 145 height 6
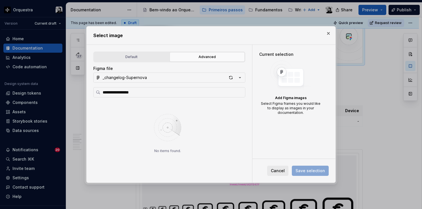
click at [325, 33] on button "button" at bounding box center [329, 34] width 8 height 8
type textarea "*"
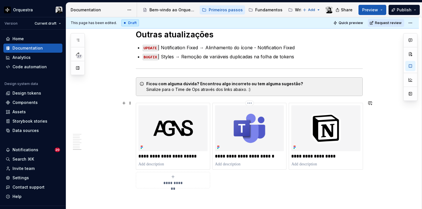
scroll to position [1163, 0]
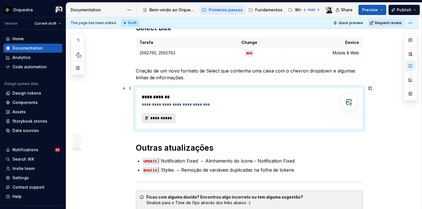
click at [155, 115] on span "**********" at bounding box center [161, 118] width 22 height 6
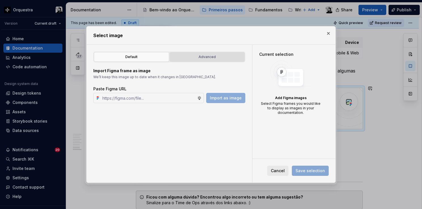
click at [202, 61] on button "Advanced" at bounding box center [207, 57] width 75 height 10
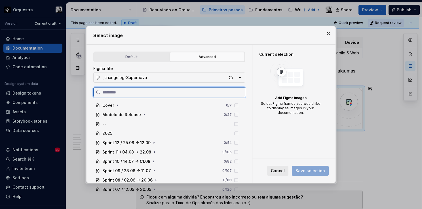
click at [160, 93] on input "search" at bounding box center [172, 93] width 145 height 6
paste input "**********"
type input "**********"
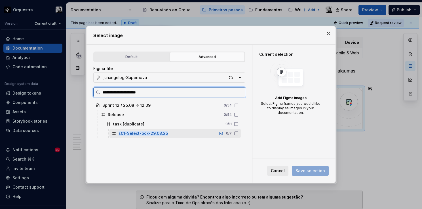
click at [161, 132] on mark "s01-Select-box-29.08.25" at bounding box center [143, 133] width 49 height 5
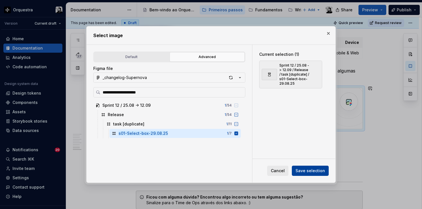
click at [308, 170] on span "Save selection" at bounding box center [311, 171] width 30 height 6
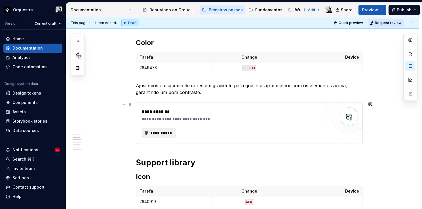
scroll to position [454, 0]
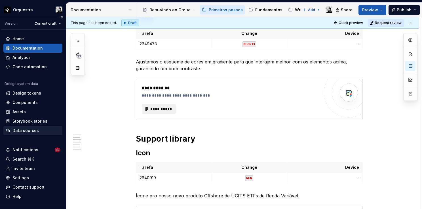
click at [23, 129] on div "Data sources" at bounding box center [25, 131] width 26 height 6
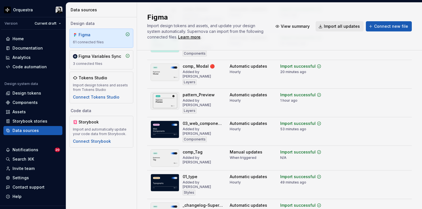
scroll to position [1305, 0]
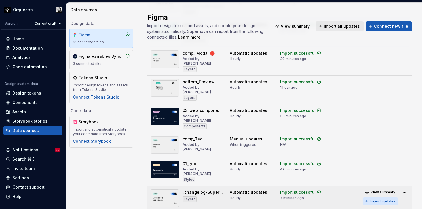
click at [370, 199] on div "Import updates" at bounding box center [383, 201] width 26 height 5
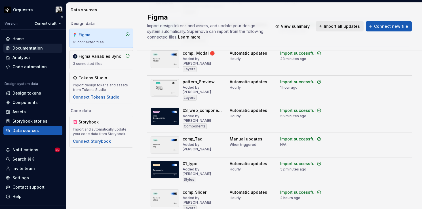
click at [35, 48] on div "Documentation" at bounding box center [27, 48] width 30 height 6
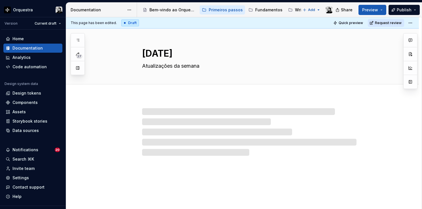
type textarea "*"
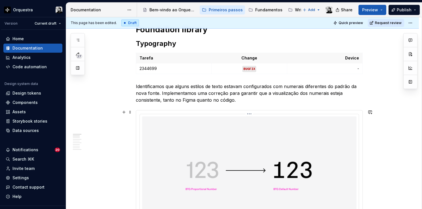
scroll to position [397, 0]
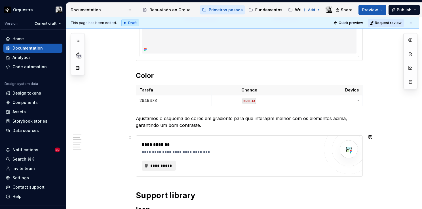
click at [214, 153] on div "**********" at bounding box center [231, 153] width 178 height 6
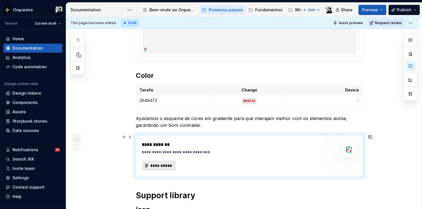
click at [165, 163] on span "**********" at bounding box center [161, 166] width 22 height 6
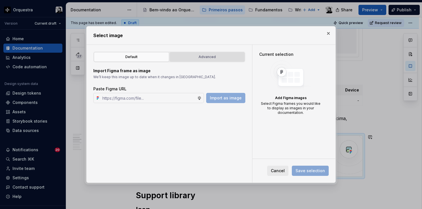
click at [218, 60] on button "Advanced" at bounding box center [207, 57] width 75 height 10
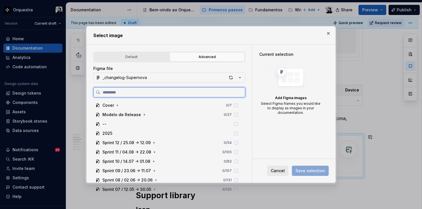
click at [144, 95] on input "search" at bounding box center [172, 93] width 145 height 6
paste input "**********"
type input "**********"
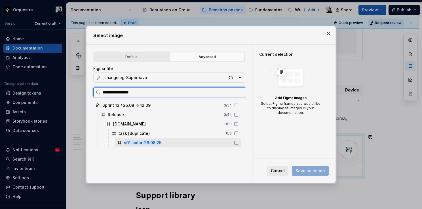
click at [157, 141] on mark "s01-color-29.08.25" at bounding box center [142, 142] width 37 height 5
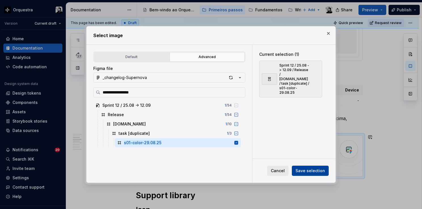
click at [316, 169] on span "Save selection" at bounding box center [311, 171] width 30 height 6
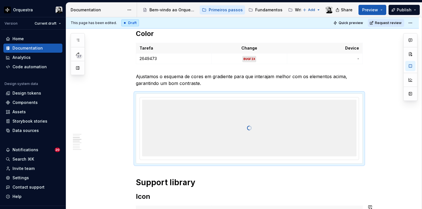
scroll to position [426, 0]
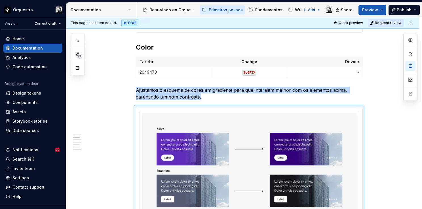
click at [412, 22] on html "Orquestra Version Current draft Home Documentation Analytics Code automation De…" at bounding box center [211, 104] width 422 height 209
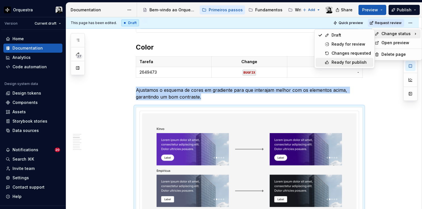
click at [342, 61] on div "Ready for publish" at bounding box center [351, 63] width 39 height 6
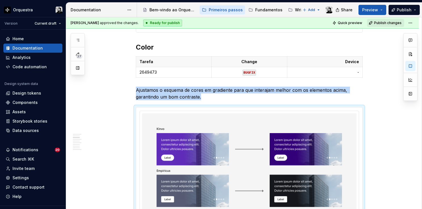
scroll to position [335, 0]
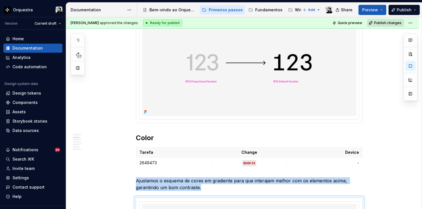
click at [380, 23] on span "Publish changes" at bounding box center [388, 23] width 28 height 5
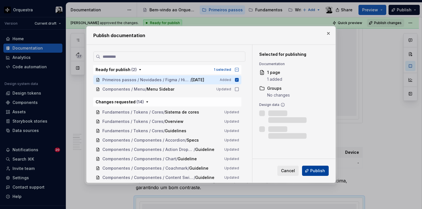
click at [310, 171] on button "Publish" at bounding box center [315, 171] width 27 height 10
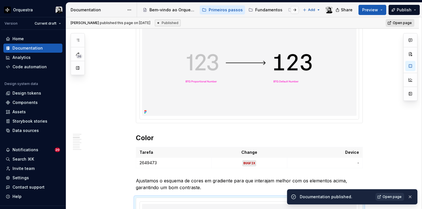
click at [408, 23] on span "Open page" at bounding box center [402, 23] width 19 height 5
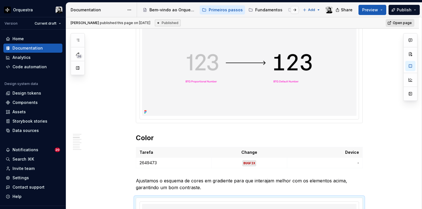
type textarea "*"
